Goal: Browse casually

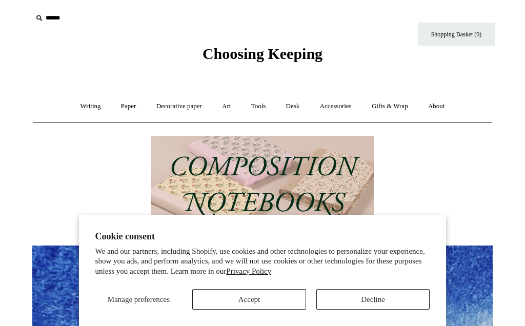
click at [252, 303] on button "Accept" at bounding box center [249, 299] width 114 height 21
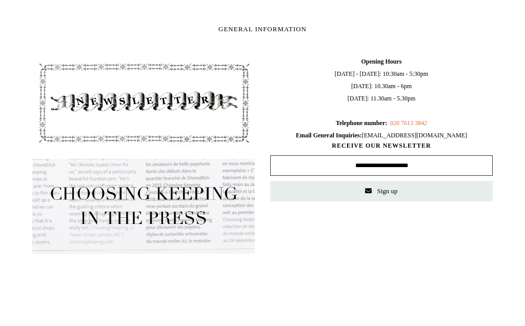
scroll to position [910, 0]
click at [388, 167] on input "text" at bounding box center [381, 165] width 223 height 21
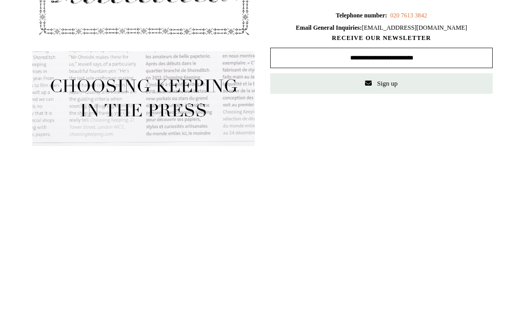
type input "**********"
click at [398, 187] on span "Sign up" at bounding box center [387, 191] width 21 height 8
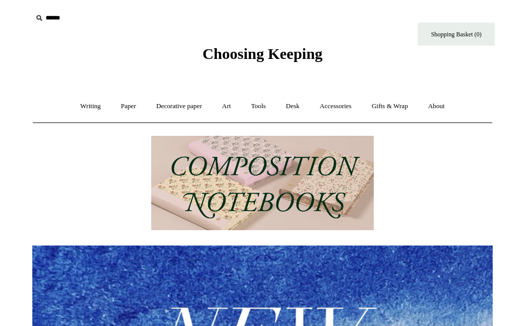
click at [91, 105] on link "Writing +" at bounding box center [90, 106] width 39 height 27
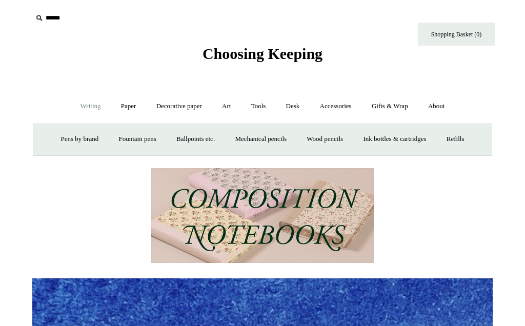
click at [133, 142] on link "Fountain pens +" at bounding box center [137, 139] width 56 height 27
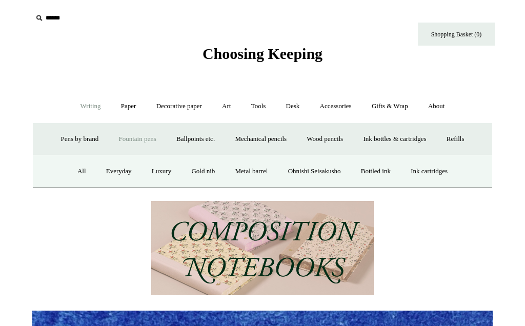
click at [125, 104] on link "Paper +" at bounding box center [129, 106] width 34 height 27
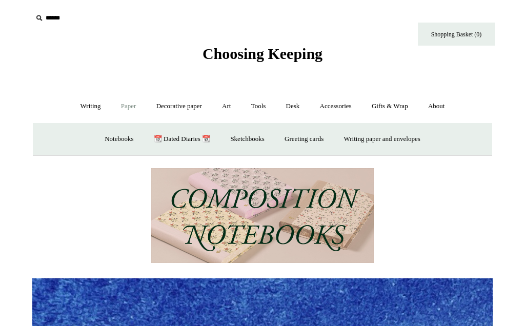
click at [110, 141] on link "Notebooks +" at bounding box center [118, 139] width 47 height 27
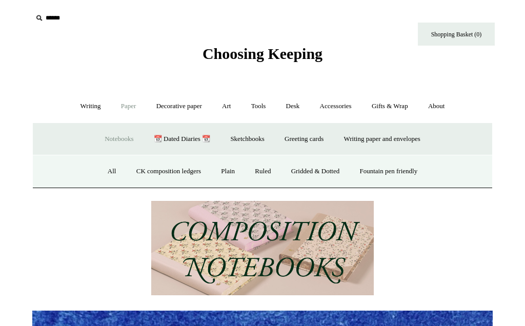
click at [107, 173] on link "All" at bounding box center [112, 171] width 27 height 27
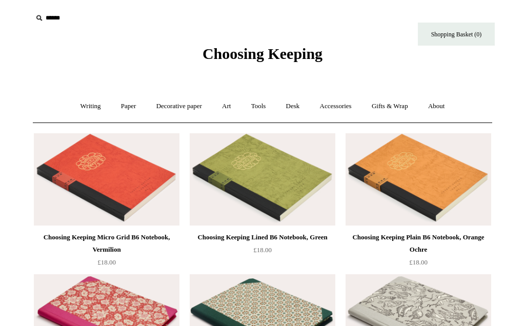
click at [174, 110] on link "Decorative paper +" at bounding box center [179, 106] width 64 height 27
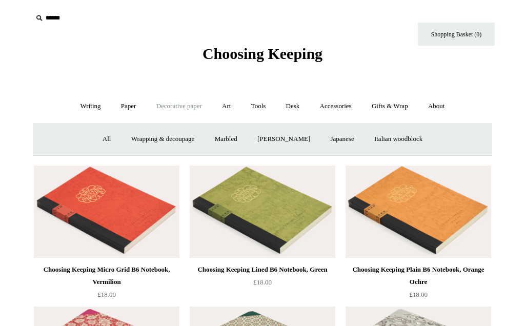
click at [105, 141] on link "All" at bounding box center [106, 139] width 27 height 27
click at [347, 108] on link "Accessories +" at bounding box center [336, 106] width 50 height 27
click at [70, 135] on link "Personal Accessories +" at bounding box center [88, 139] width 74 height 27
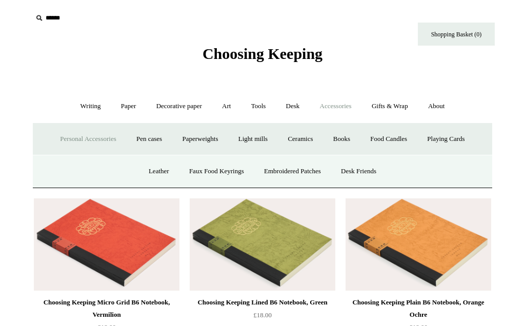
click at [153, 175] on link "Leather" at bounding box center [159, 171] width 39 height 27
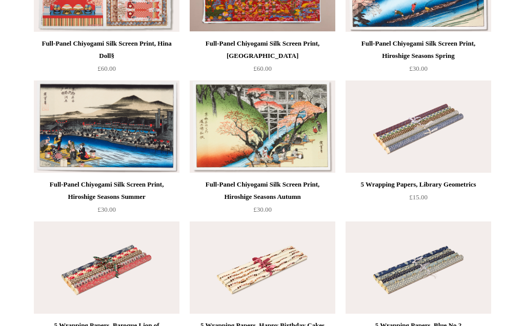
scroll to position [2151, 0]
